Goal: Task Accomplishment & Management: Manage account settings

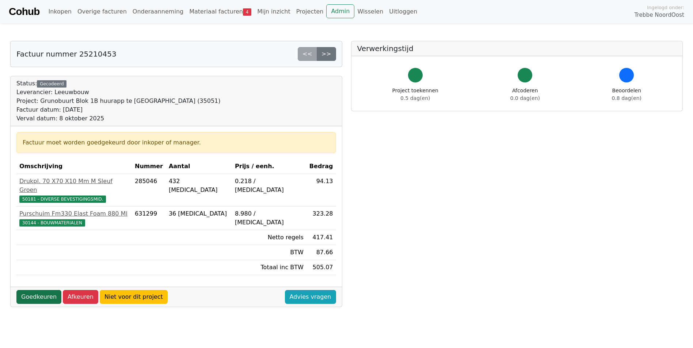
click at [42, 290] on link "Goedkeuren" at bounding box center [38, 297] width 45 height 14
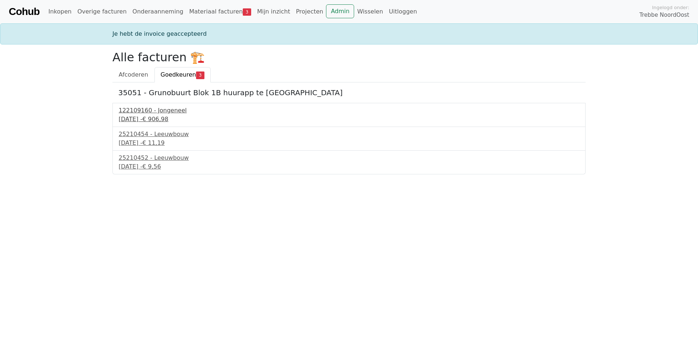
click at [156, 116] on div "8 september 2025 - € 906,98" at bounding box center [349, 119] width 461 height 9
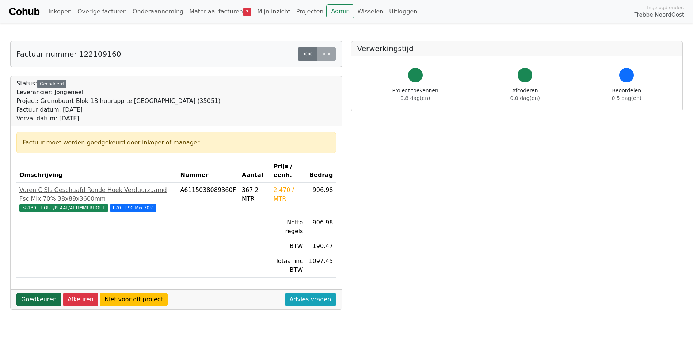
click at [46, 297] on link "Goedkeuren" at bounding box center [38, 300] width 45 height 14
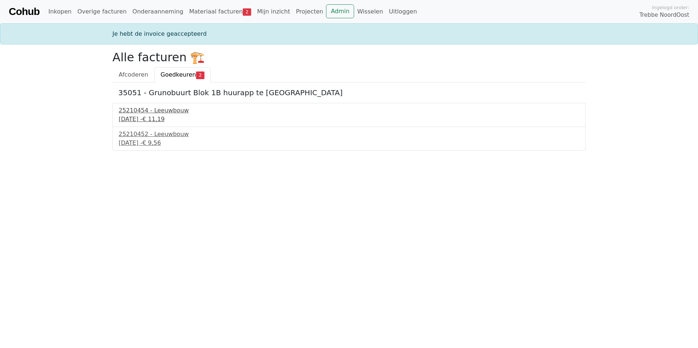
click at [161, 114] on div "25210454 - Leeuwbouw" at bounding box center [349, 110] width 461 height 9
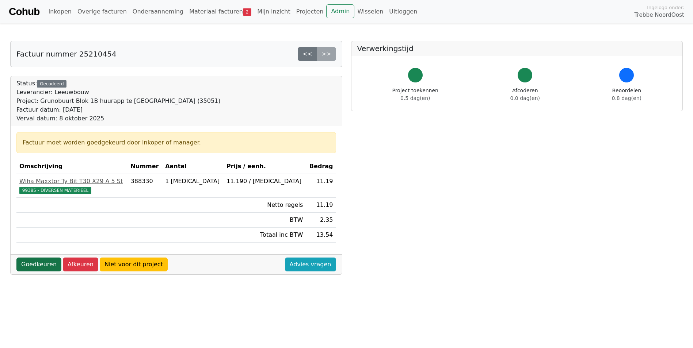
click at [41, 261] on link "Goedkeuren" at bounding box center [38, 265] width 45 height 14
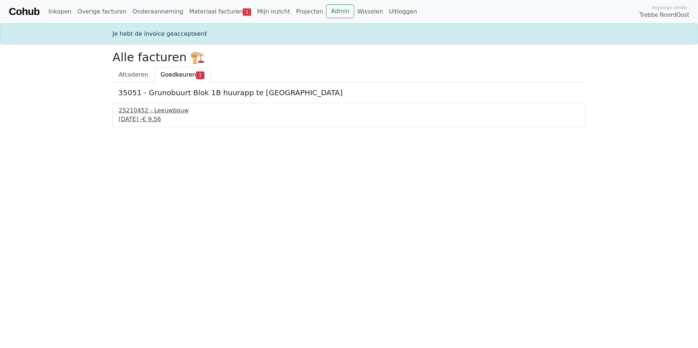
click at [154, 115] on div "25210452 - Leeuwbouw" at bounding box center [349, 110] width 461 height 9
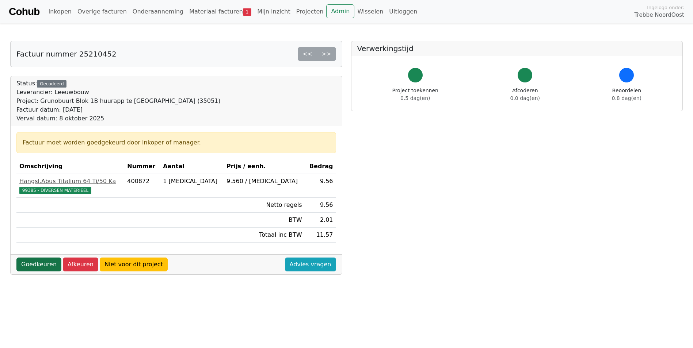
click at [39, 266] on link "Goedkeuren" at bounding box center [38, 265] width 45 height 14
